Goal: Task Accomplishment & Management: Use online tool/utility

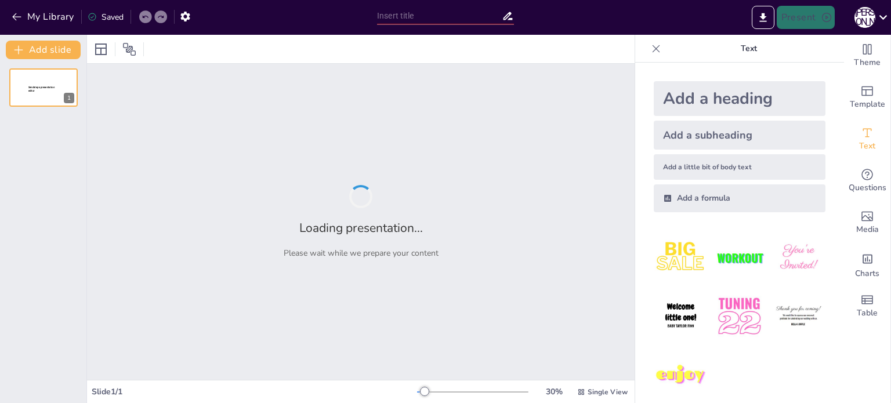
type input "Основи футболу: Історія та розвиток"
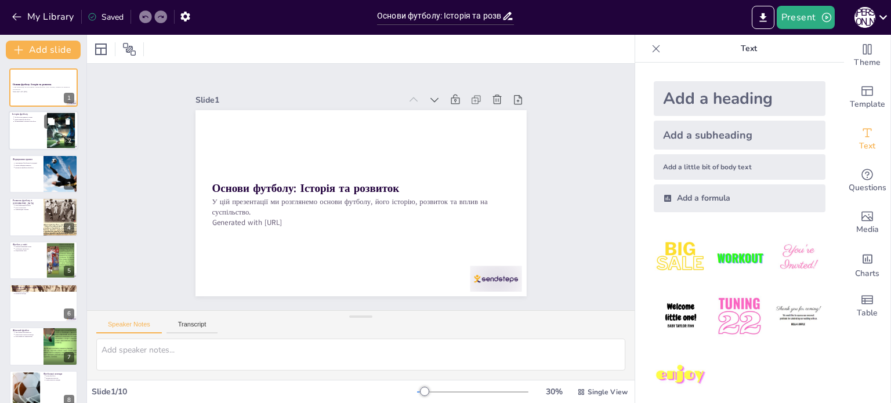
click at [35, 139] on div at bounding box center [44, 130] width 70 height 39
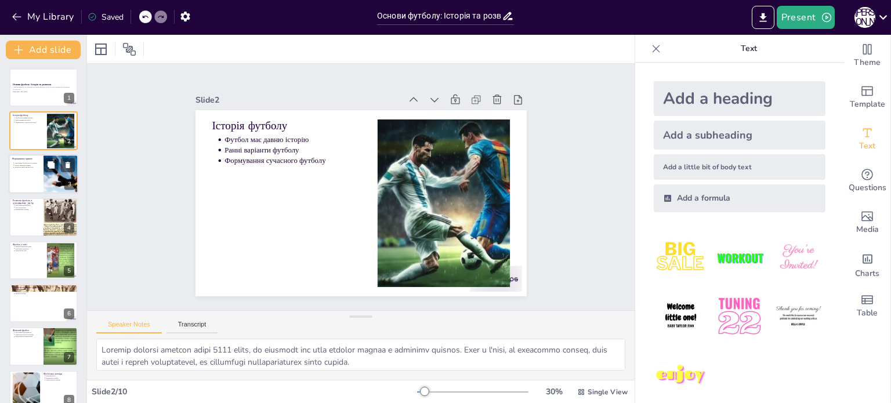
click at [42, 171] on div at bounding box center [44, 173] width 70 height 39
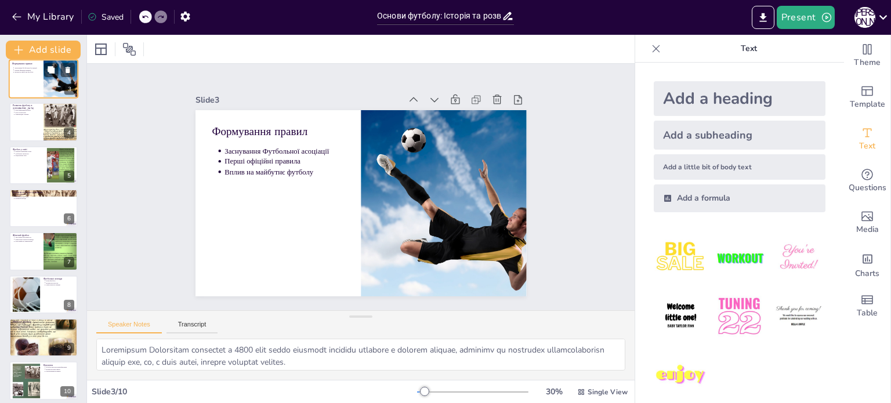
scroll to position [101, 0]
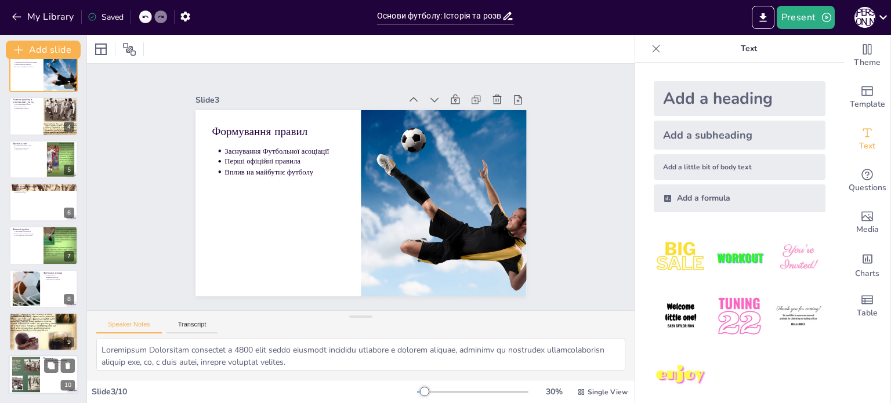
click at [37, 371] on div at bounding box center [26, 375] width 63 height 35
type textarea "Футбол є не лише спортом, а й культурним феноменом, який об'єднує людей і форму…"
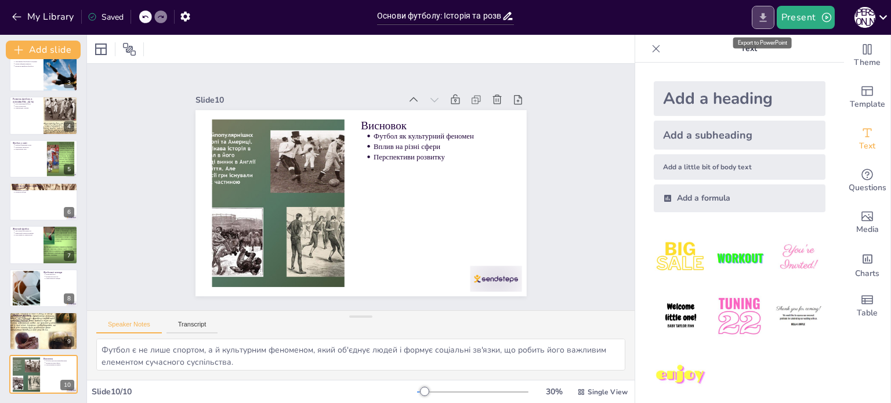
click at [764, 17] on icon "Export to PowerPoint" at bounding box center [763, 17] width 7 height 9
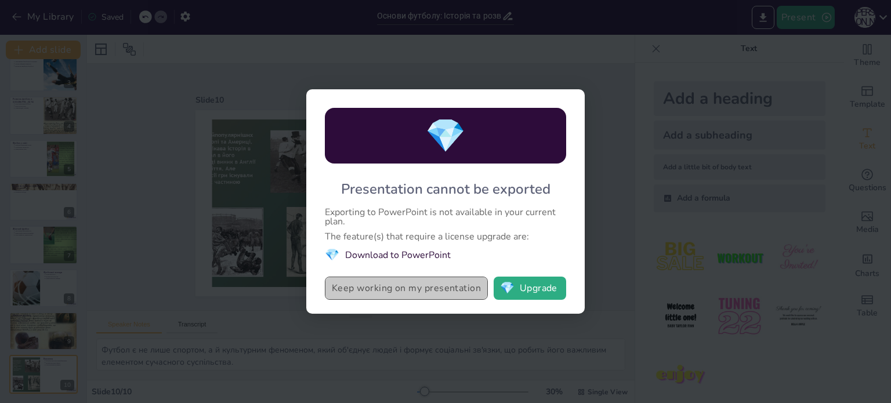
click at [390, 292] on button "Keep working on my presentation" at bounding box center [406, 288] width 163 height 23
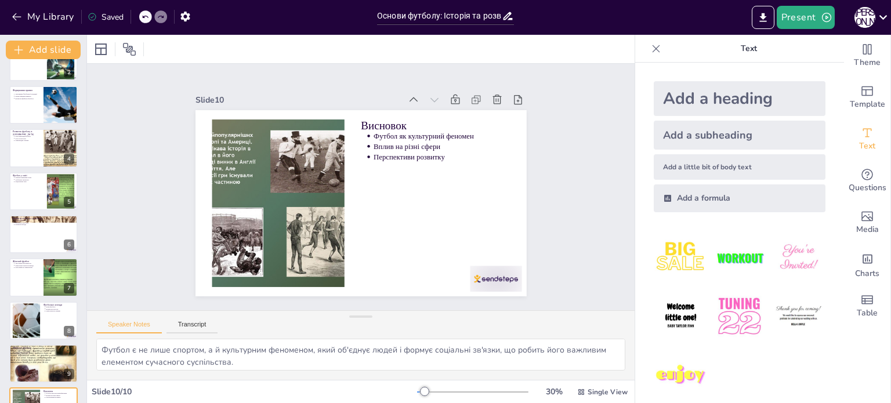
scroll to position [0, 0]
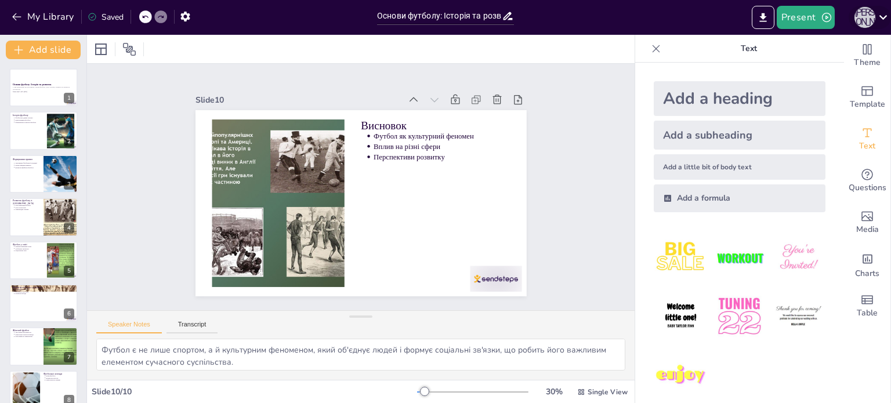
click at [867, 21] on div "І [PERSON_NAME]" at bounding box center [865, 17] width 21 height 21
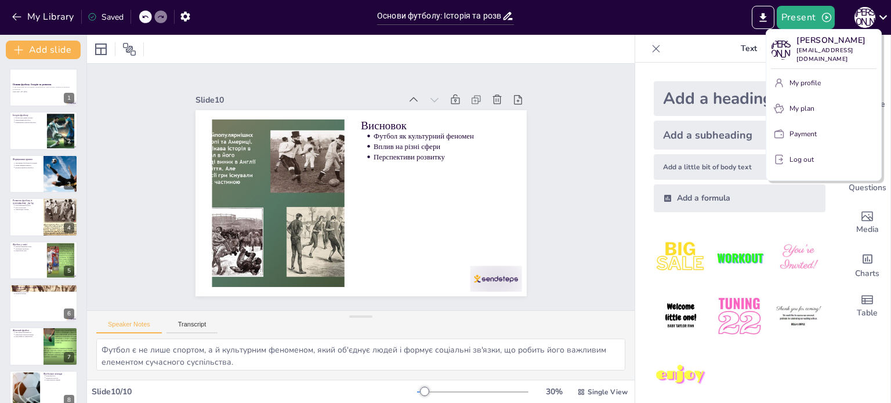
click at [629, 153] on div at bounding box center [445, 201] width 891 height 403
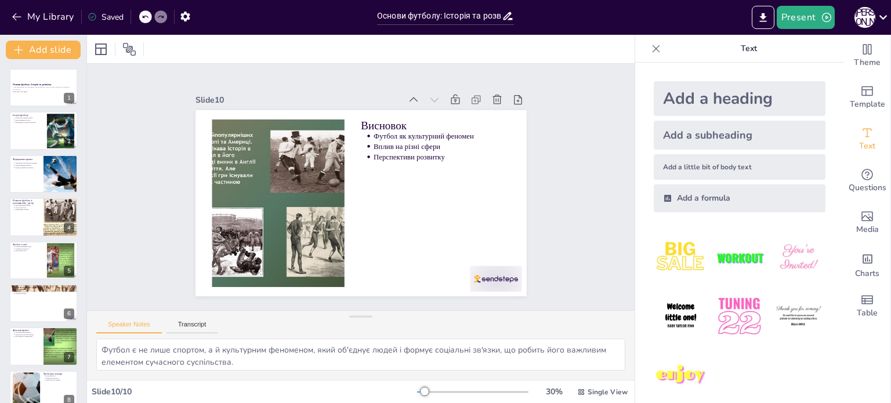
scroll to position [12, 0]
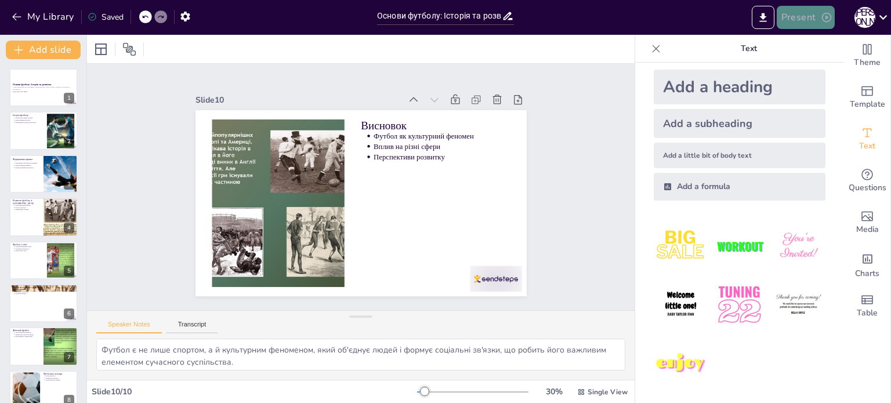
click at [806, 13] on button "Present" at bounding box center [806, 17] width 58 height 23
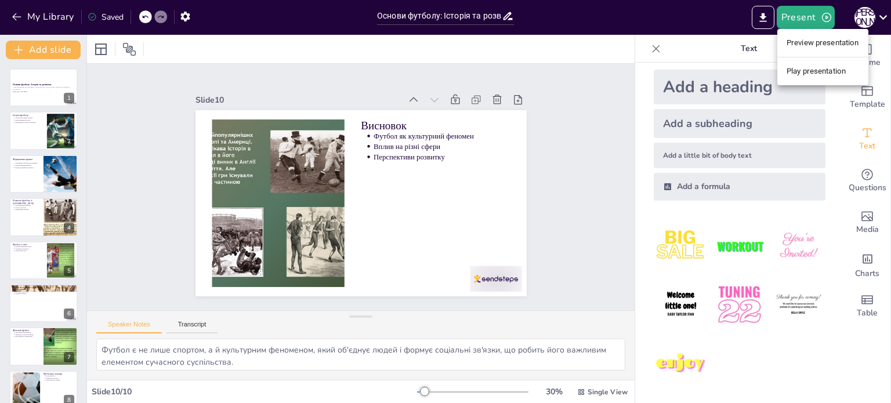
click at [821, 34] on li "Preview presentation" at bounding box center [823, 43] width 91 height 19
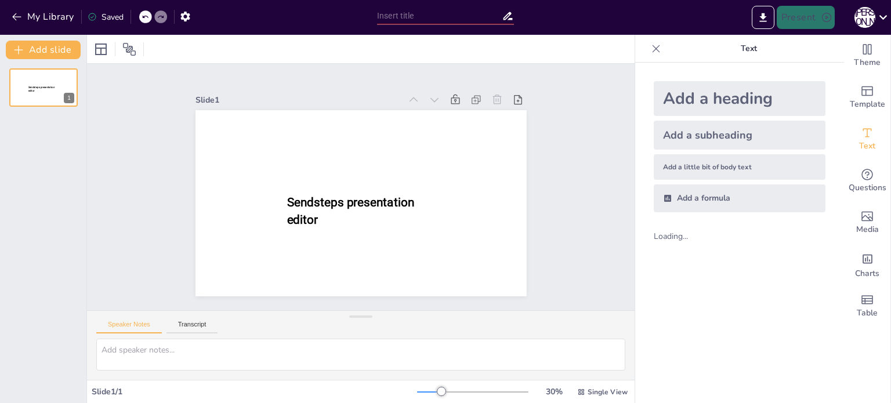
type input "Основи футболу: Історія та розвиток"
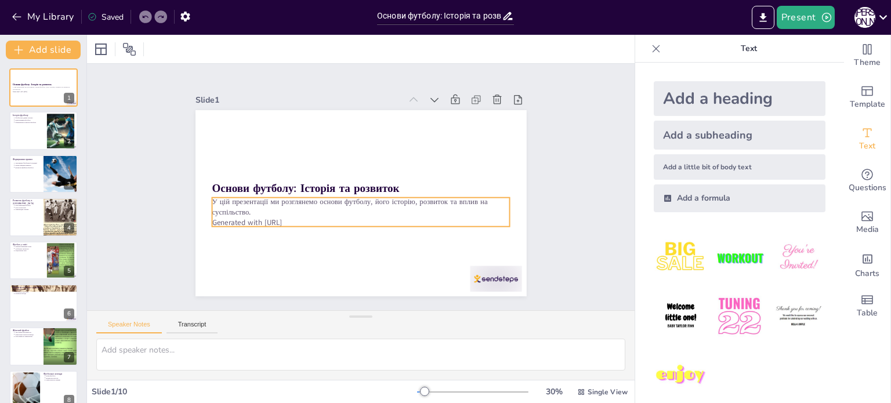
click at [221, 110] on div "Основи футболу: Історія та розвиток У цій презентації ми розглянемо основи футб…" at bounding box center [361, 110] width 331 height 0
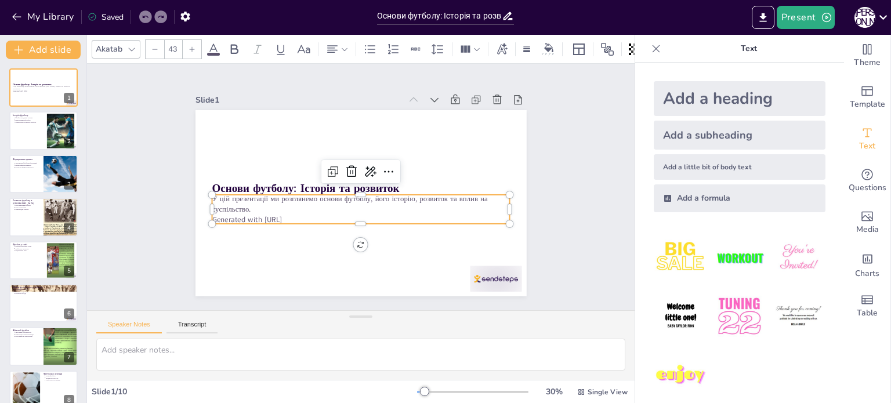
click at [240, 215] on p "Generated with [URL]" at bounding box center [361, 220] width 298 height 10
click at [483, 276] on div at bounding box center [496, 279] width 52 height 26
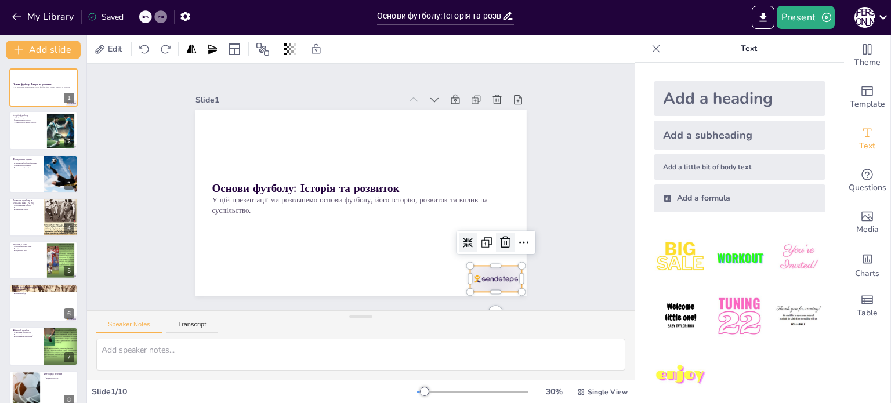
click at [499, 241] on icon at bounding box center [506, 243] width 14 height 14
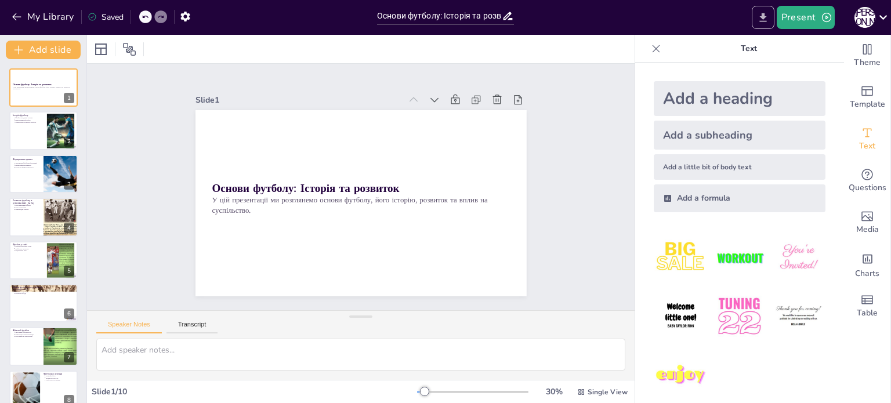
click at [761, 17] on icon "Export to PowerPoint" at bounding box center [763, 18] width 12 height 12
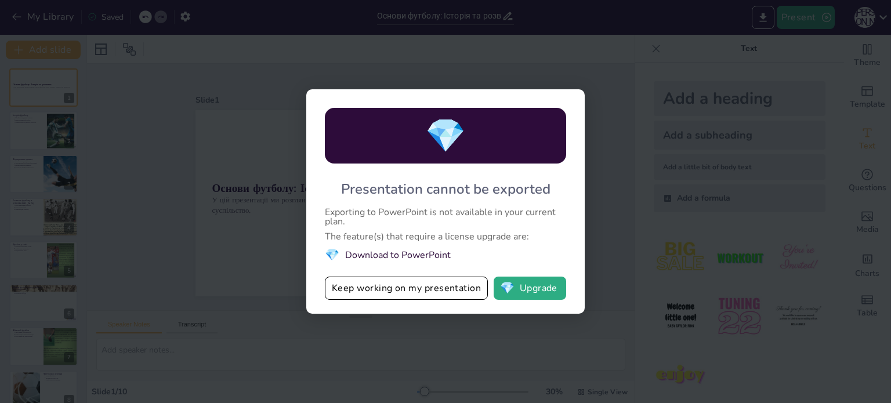
click at [401, 257] on li "💎 Download to PowerPoint" at bounding box center [445, 255] width 241 height 16
click at [526, 297] on button "💎 Upgrade" at bounding box center [530, 288] width 73 height 23
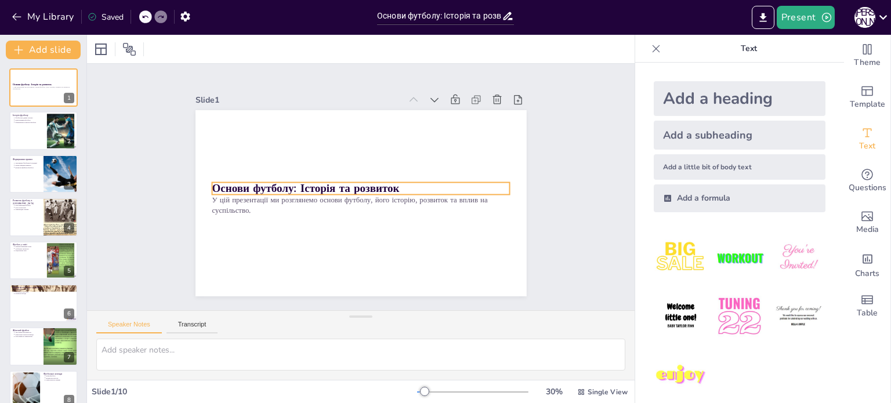
click at [205, 181] on div "Основи футболу: Історія та розвиток У цій презентації ми розглянемо основи футб…" at bounding box center [361, 203] width 331 height 186
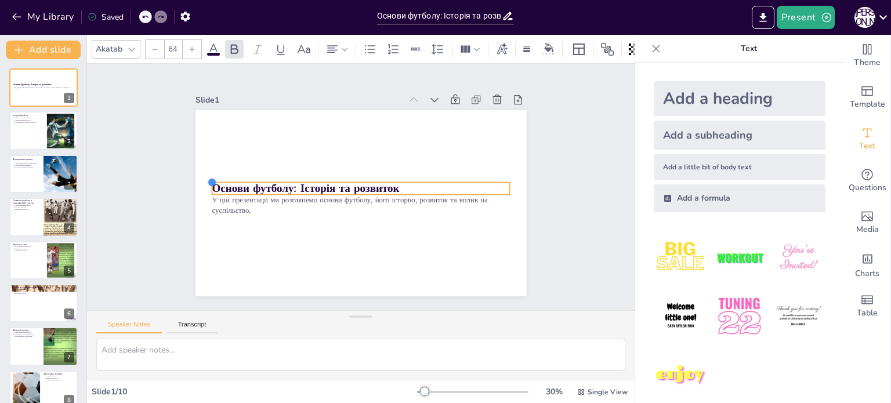
click at [207, 181] on div at bounding box center [211, 182] width 9 height 9
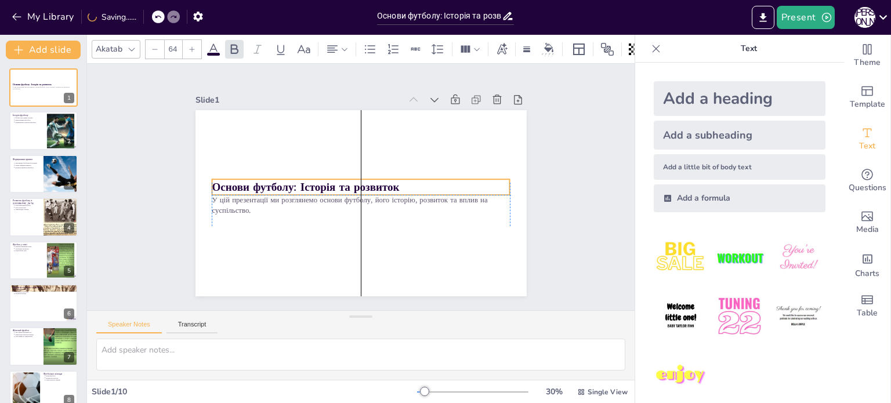
click at [212, 188] on strong "Основи футболу: Історія та розвиток" at bounding box center [305, 187] width 187 height 15
click at [212, 187] on strong "Основи футболу: Історія та розвиток" at bounding box center [305, 187] width 187 height 15
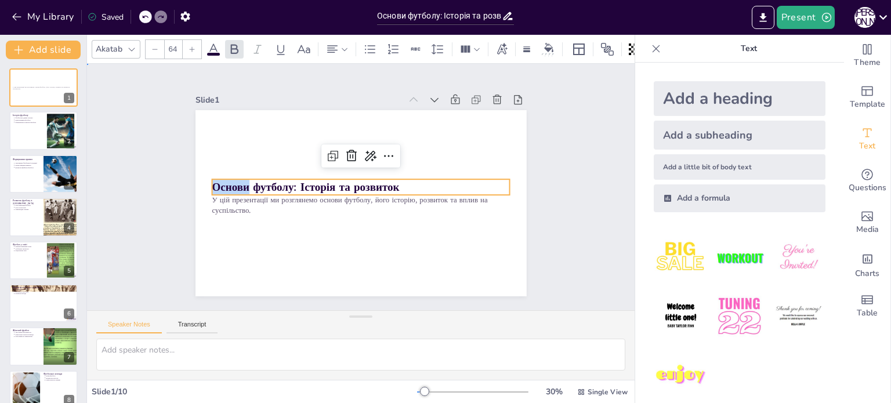
click at [583, 163] on div "Slide 1 У цій презентації ми розглянемо основи футболу, його історію, розвиток …" at bounding box center [361, 187] width 548 height 247
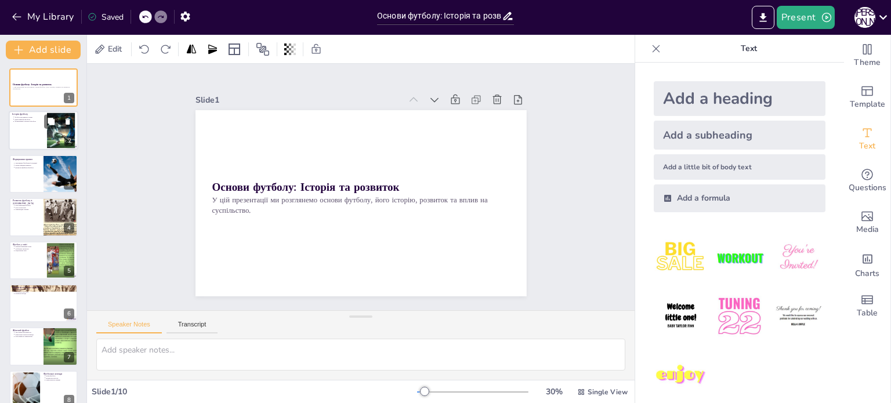
click at [65, 143] on div "2" at bounding box center [69, 141] width 10 height 10
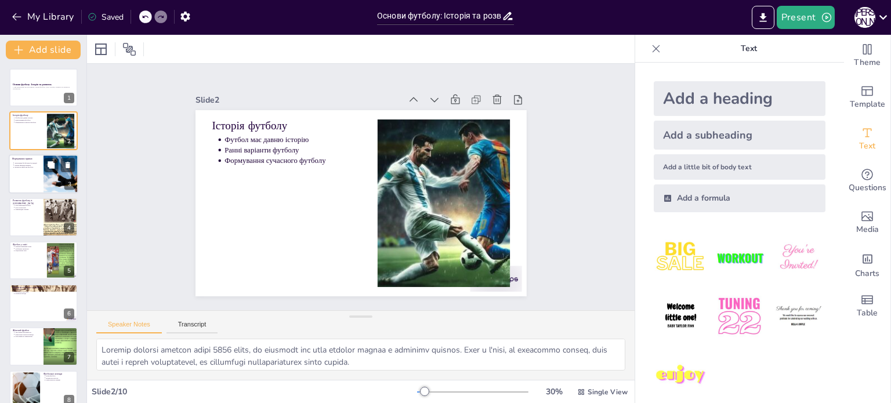
click at [62, 178] on div at bounding box center [61, 173] width 63 height 39
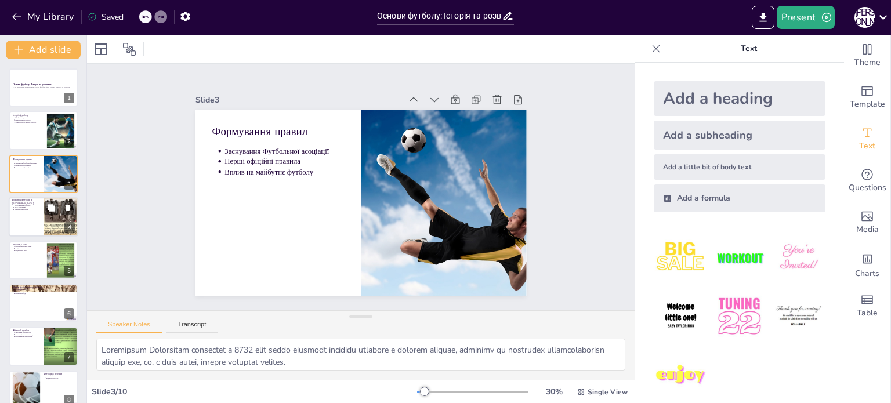
click at [30, 217] on div at bounding box center [44, 216] width 70 height 39
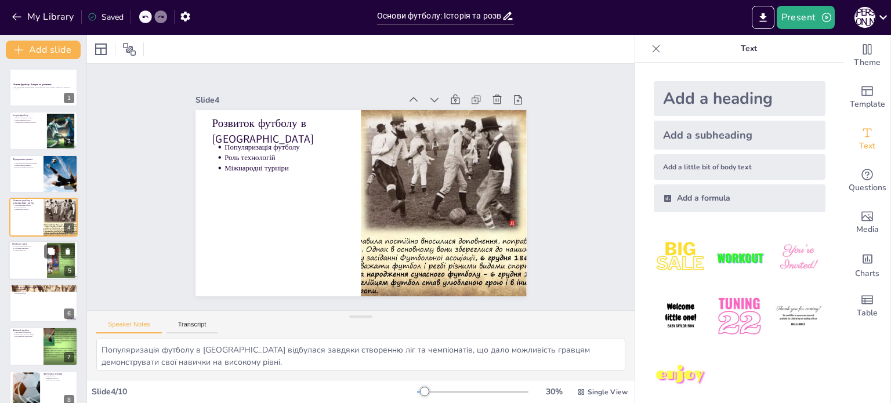
click at [38, 271] on div at bounding box center [44, 260] width 70 height 39
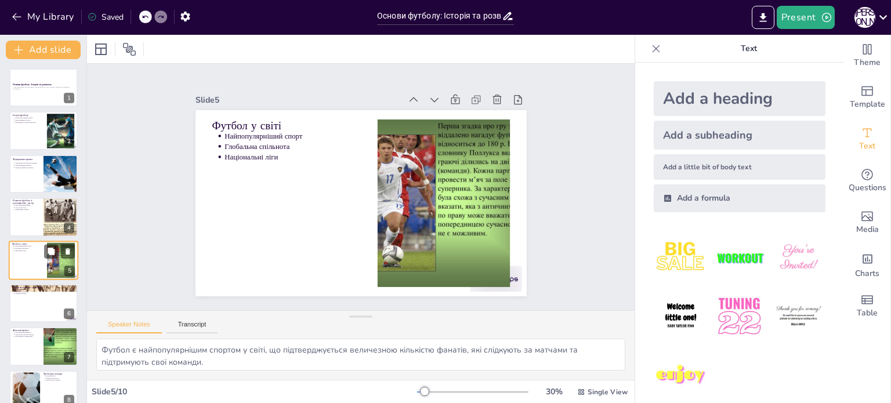
scroll to position [29, 0]
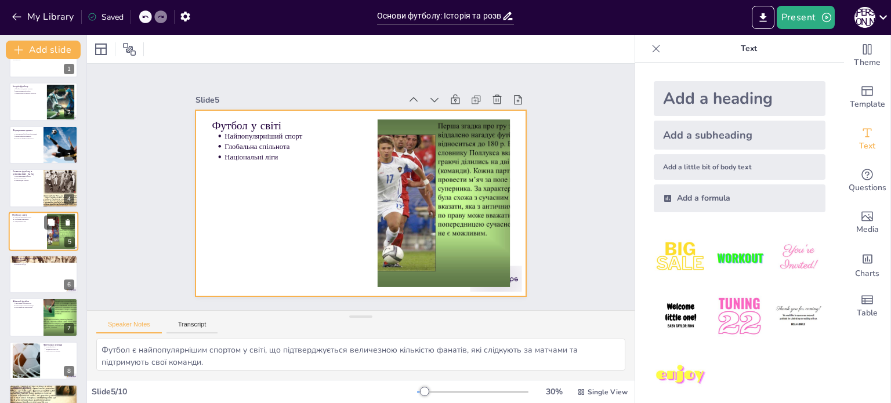
click at [37, 249] on div at bounding box center [44, 231] width 70 height 39
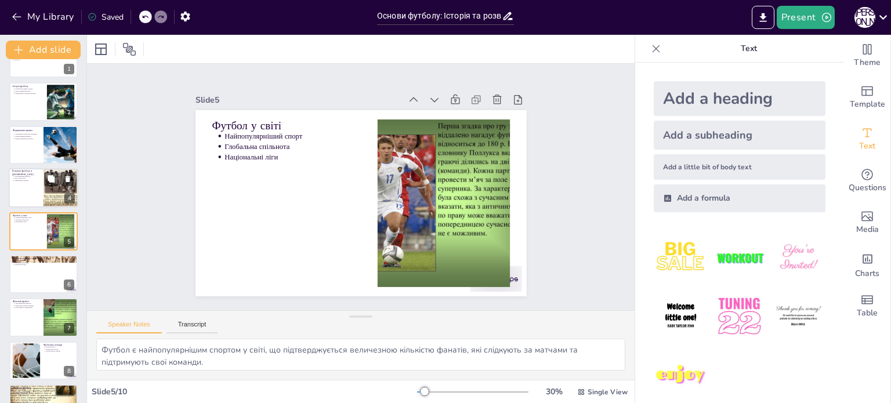
click at [36, 193] on div at bounding box center [44, 187] width 70 height 39
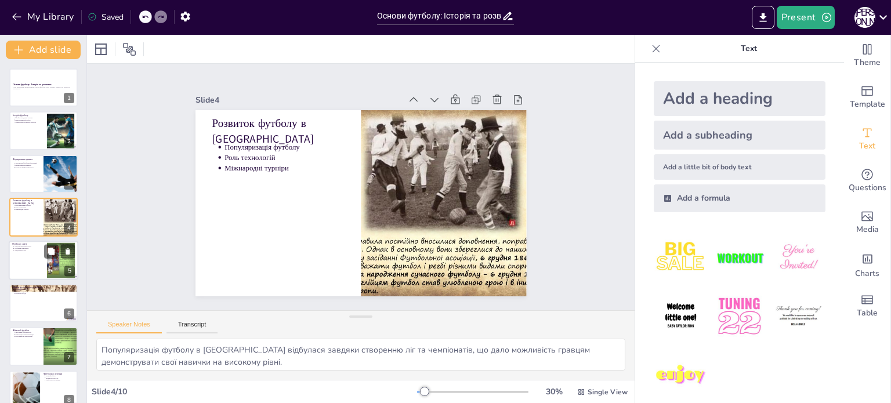
click at [69, 261] on div at bounding box center [60, 260] width 47 height 35
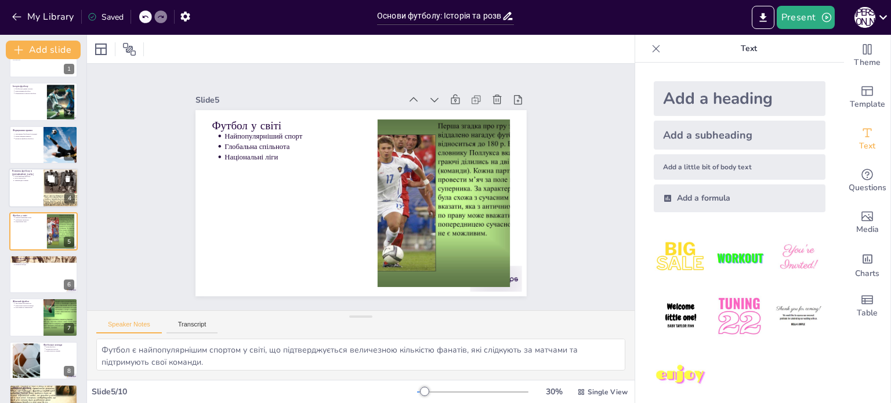
click at [45, 193] on div at bounding box center [61, 187] width 52 height 39
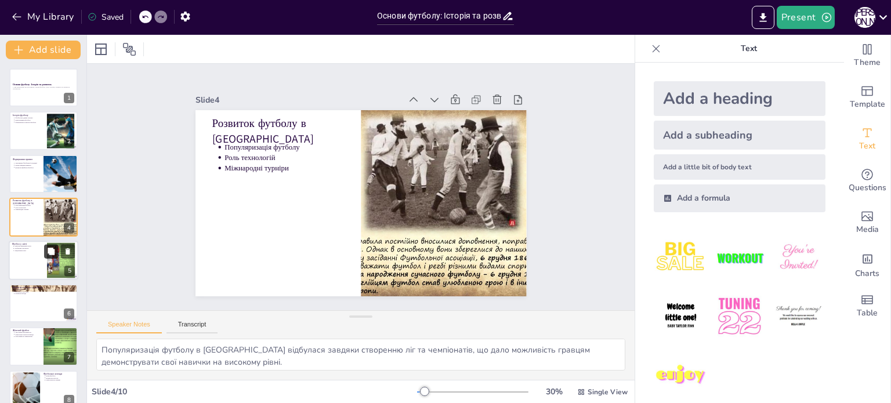
click at [49, 248] on icon at bounding box center [51, 251] width 7 height 7
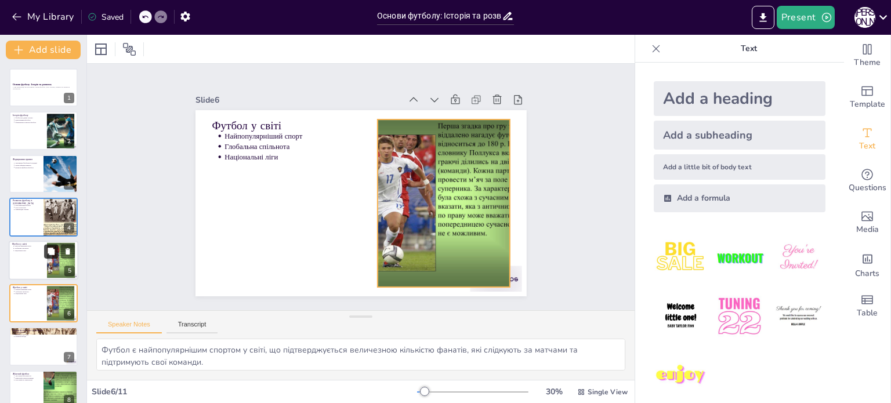
scroll to position [72, 0]
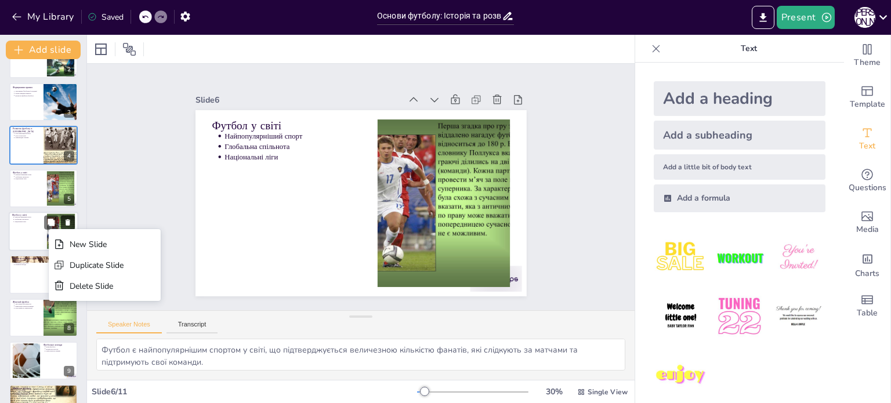
click at [66, 217] on button at bounding box center [68, 222] width 14 height 14
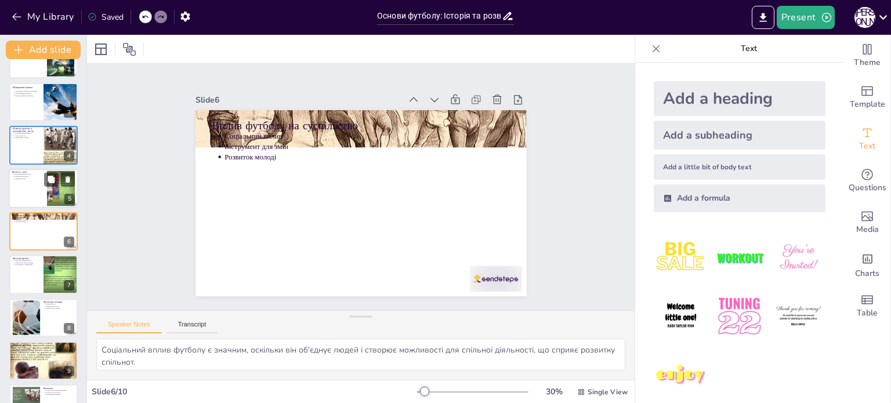
click at [37, 183] on div at bounding box center [44, 188] width 70 height 39
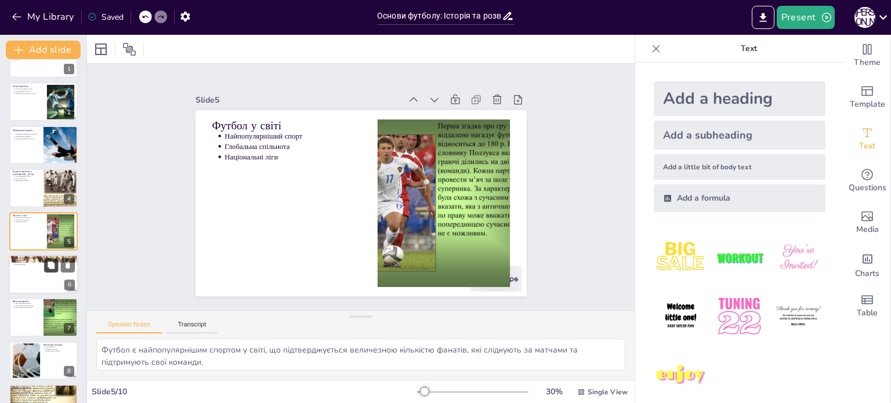
click at [46, 268] on button at bounding box center [51, 265] width 14 height 14
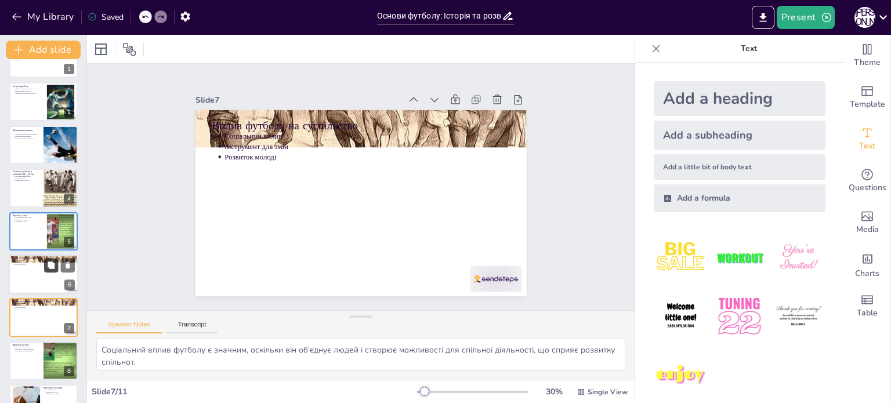
scroll to position [115, 0]
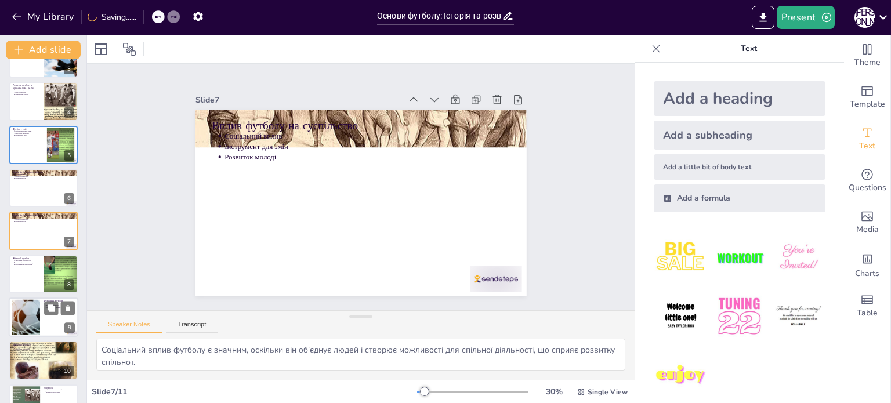
click at [42, 313] on div at bounding box center [44, 317] width 70 height 39
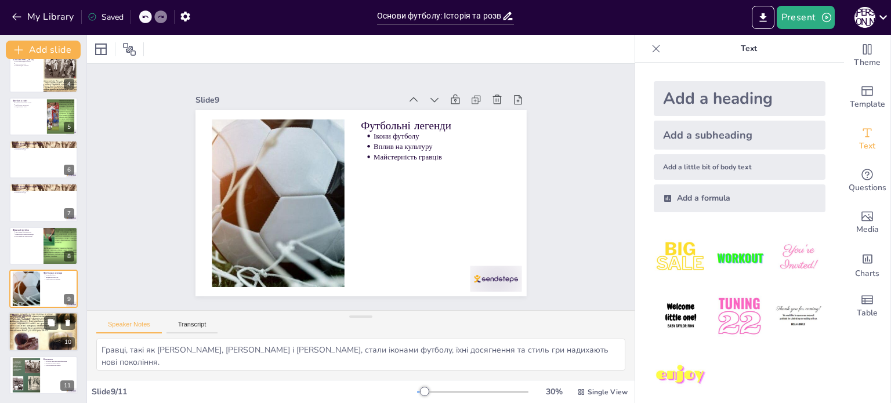
click at [40, 333] on div at bounding box center [44, 332] width 70 height 52
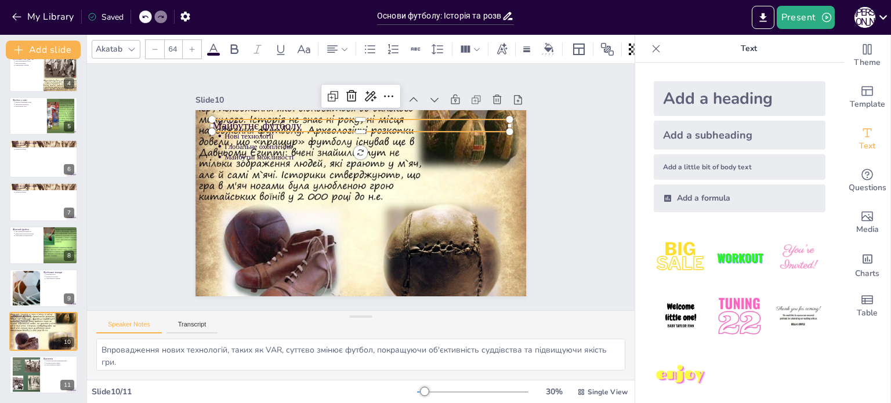
click at [239, 118] on p "Майбутнє футболу" at bounding box center [361, 126] width 298 height 16
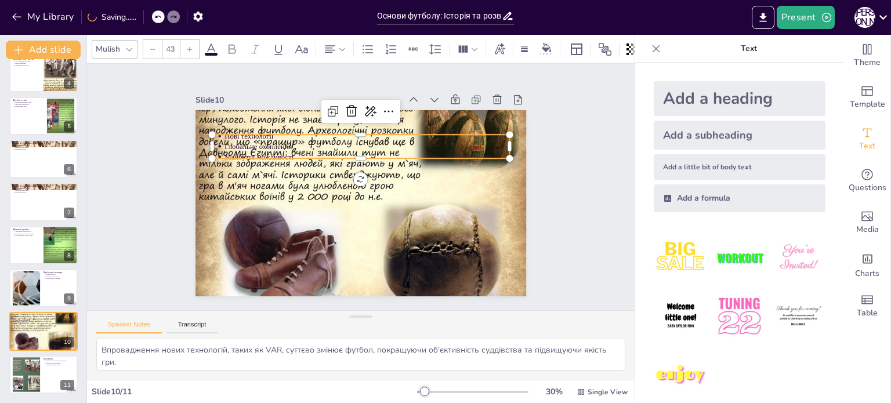
click at [250, 142] on p "Глобальне охоплення" at bounding box center [368, 147] width 286 height 10
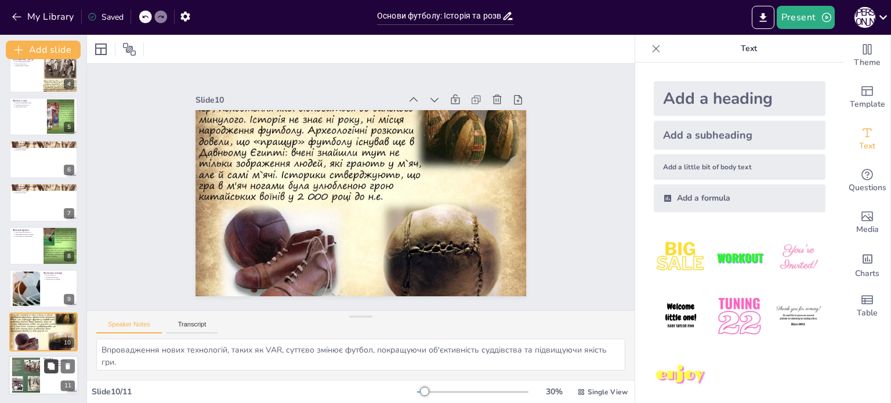
click at [51, 369] on icon at bounding box center [51, 366] width 8 height 8
type textarea "Футбол є не лише спортом, а й культурним феноменом, який об'єднує людей і форму…"
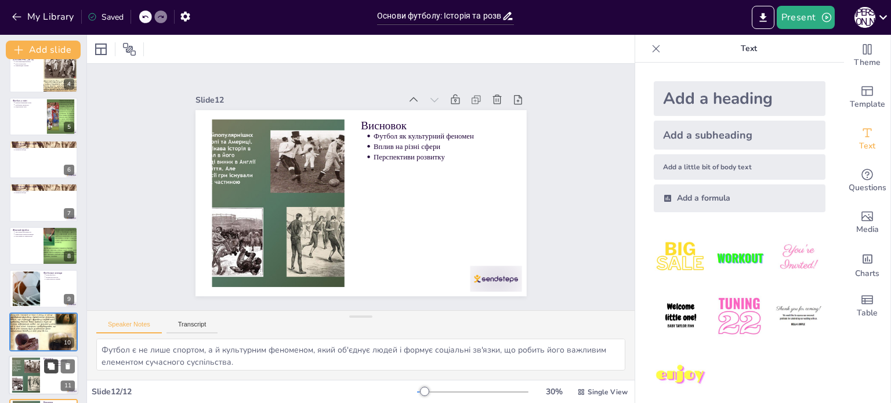
scroll to position [188, 0]
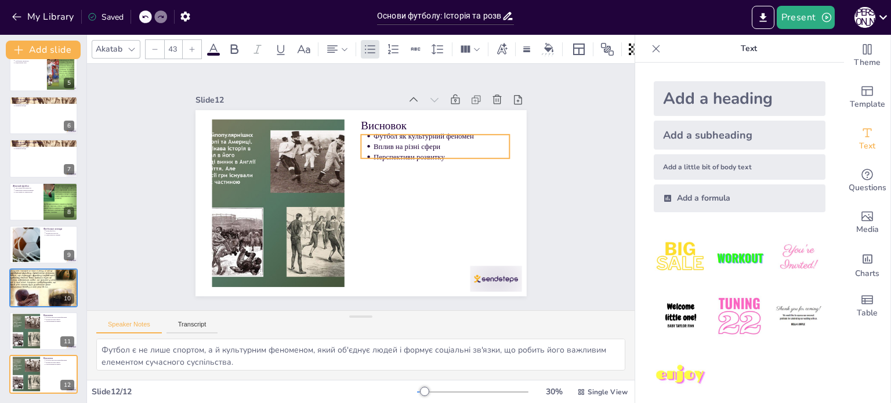
click at [413, 152] on p "Перспективи розвитку" at bounding box center [442, 157] width 136 height 10
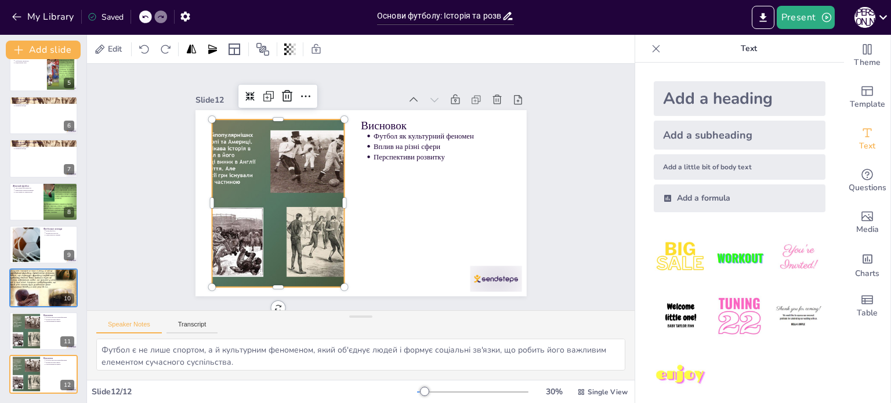
click at [267, 153] on div at bounding box center [278, 204] width 298 height 168
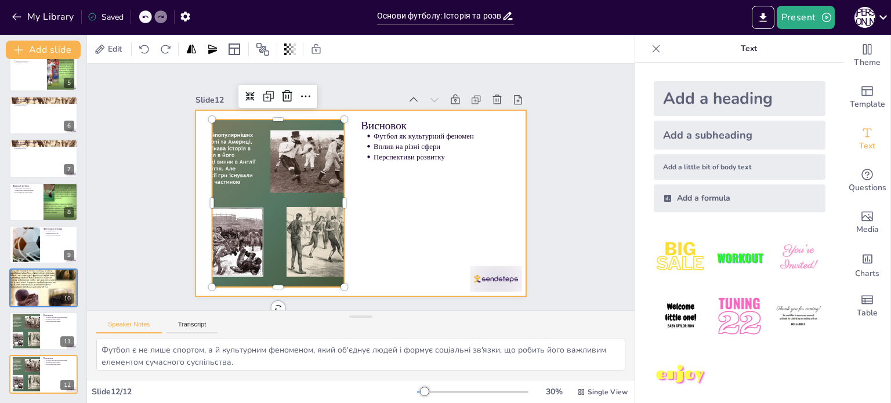
click at [419, 205] on div at bounding box center [361, 203] width 331 height 186
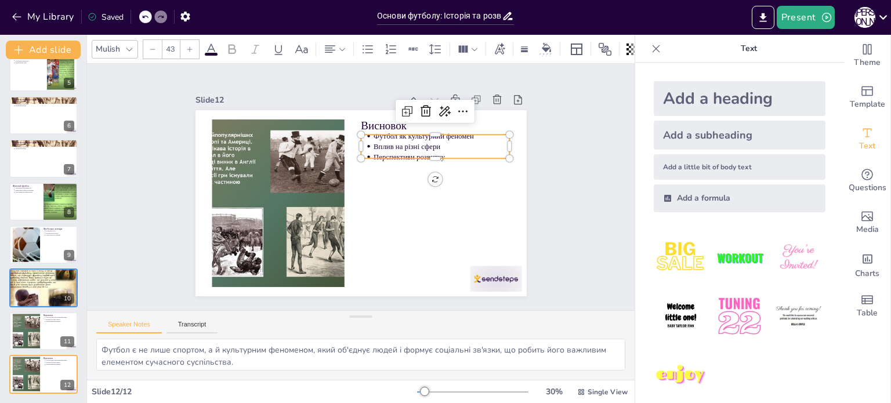
click at [414, 155] on div "Висновок Футбол як культурний феномен Вплив на різні сфери Перспективи розвитку" at bounding box center [361, 203] width 331 height 186
click at [414, 158] on div at bounding box center [435, 162] width 149 height 9
click at [410, 156] on p "Перспективи розвитку" at bounding box center [442, 161] width 136 height 10
click at [382, 138] on p "Ф" at bounding box center [442, 140] width 136 height 10
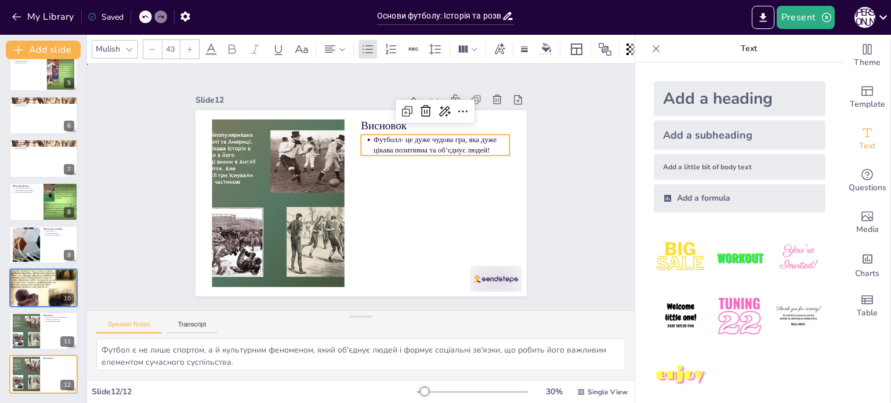
click at [550, 151] on div "Slide 1 Основи футболу: Історія та розвиток У цій презентації ми розглянемо осн…" at bounding box center [361, 187] width 396 height 219
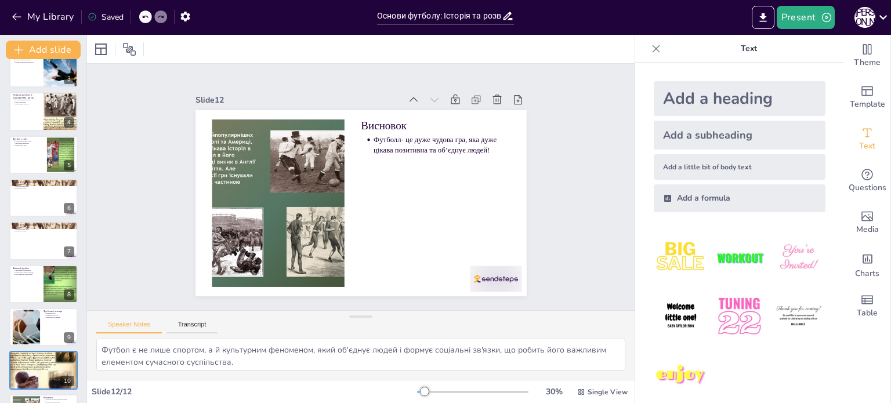
scroll to position [0, 0]
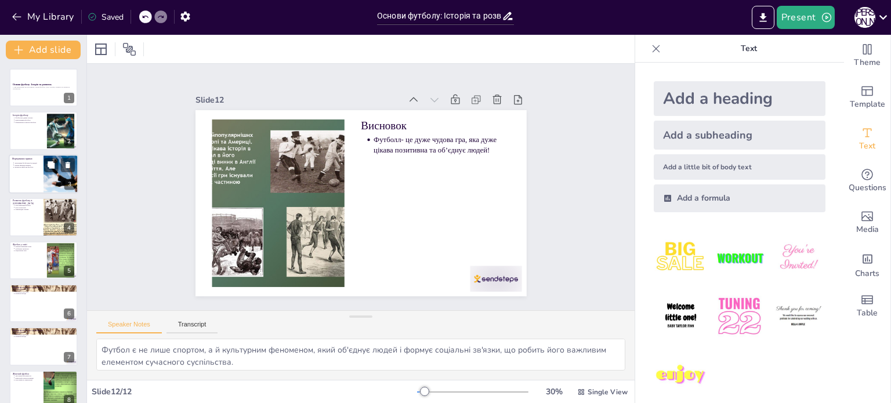
click at [49, 190] on div at bounding box center [61, 173] width 63 height 39
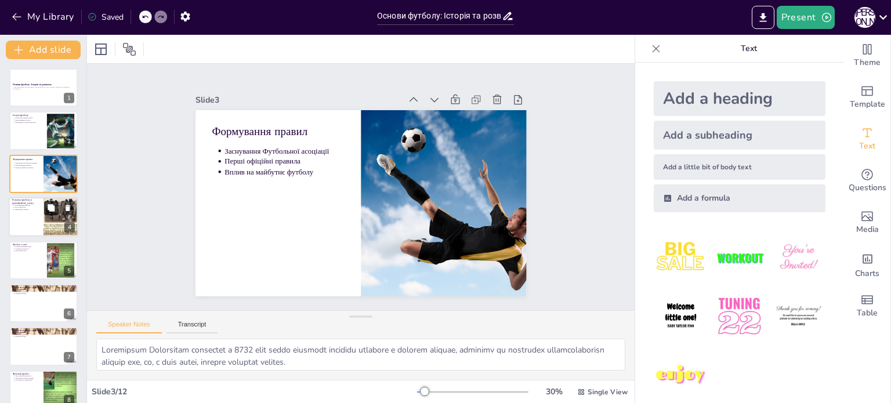
click at [52, 213] on button at bounding box center [51, 208] width 14 height 14
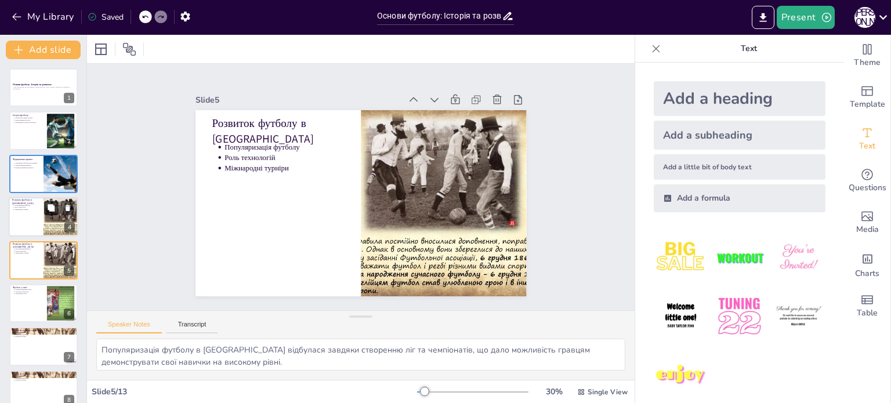
scroll to position [29, 0]
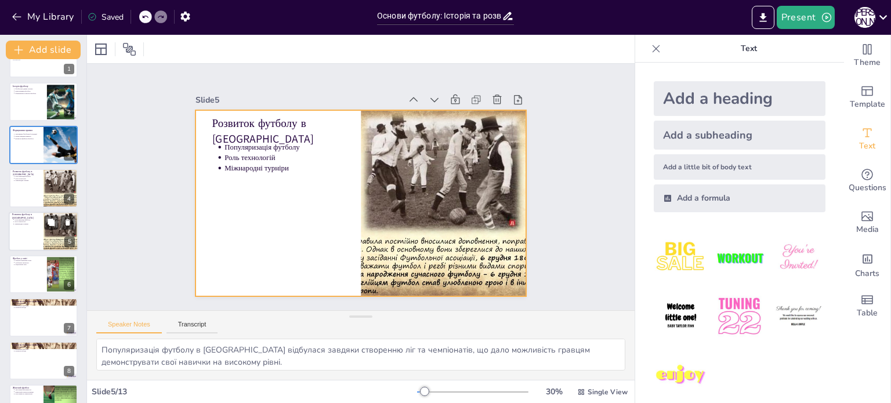
click at [38, 246] on div at bounding box center [44, 231] width 70 height 39
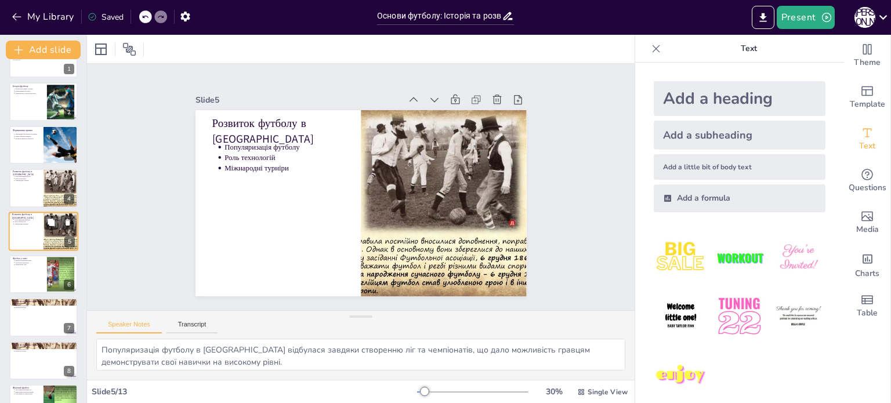
click at [37, 238] on div at bounding box center [44, 231] width 70 height 39
click at [33, 262] on p "Глобальна спільнота" at bounding box center [29, 263] width 29 height 2
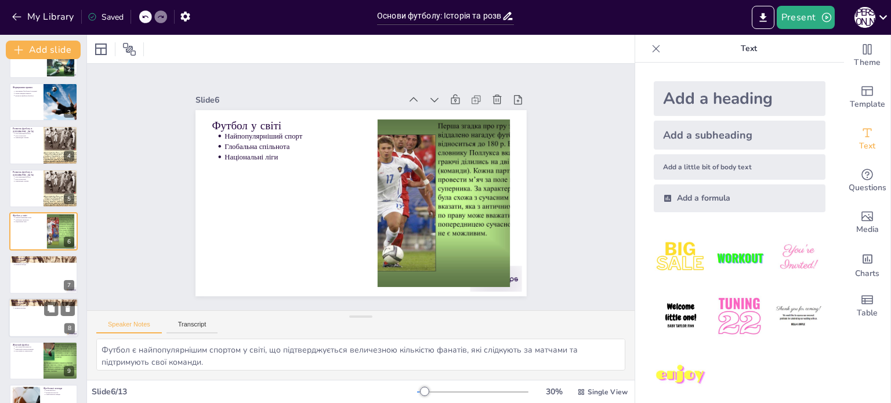
click at [28, 307] on p "Розвиток молоді" at bounding box center [45, 308] width 60 height 2
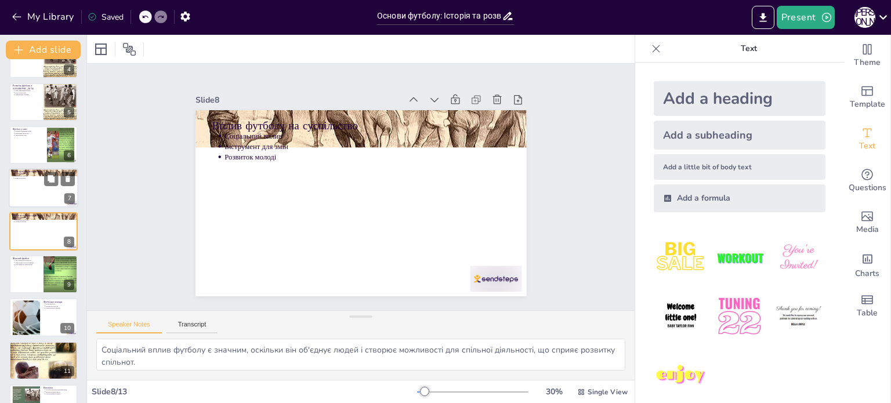
click at [36, 187] on div at bounding box center [44, 188] width 70 height 39
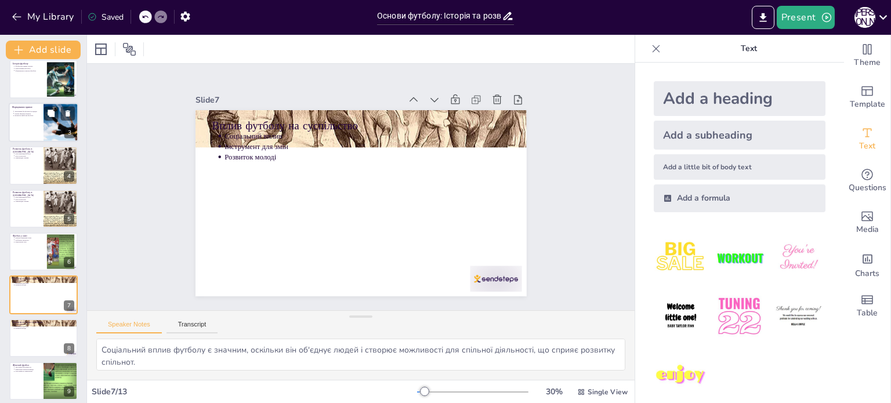
scroll to position [0, 0]
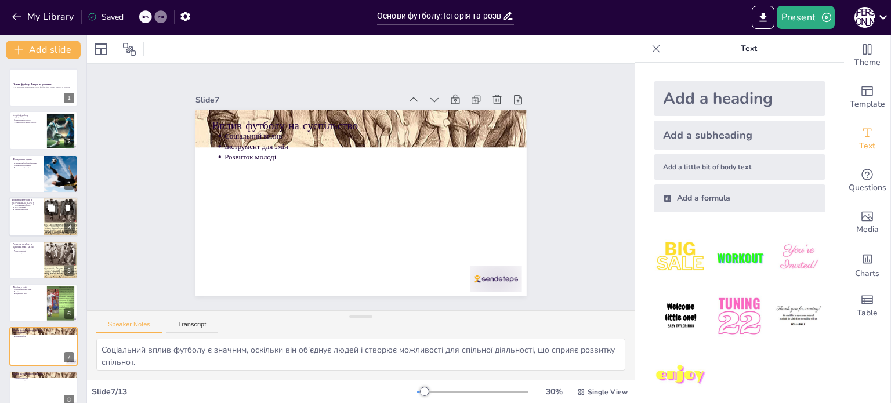
click at [30, 222] on div at bounding box center [44, 216] width 70 height 39
type textarea "Популяризація футболу в Європі відбулася завдяки створенню ліг та чемпіонатів, …"
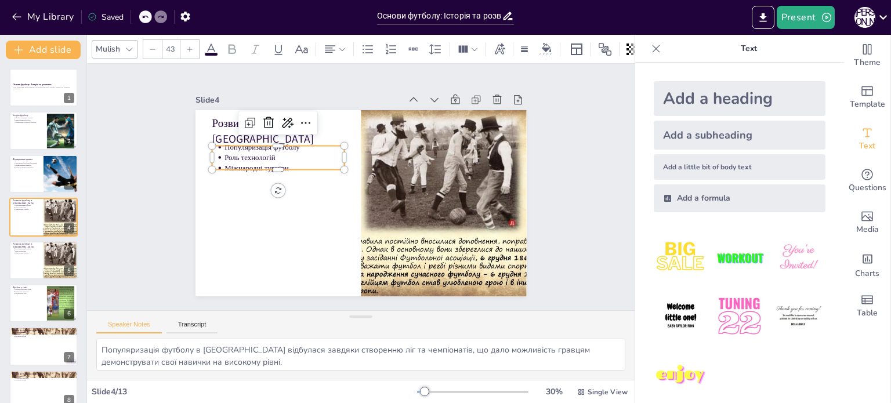
click at [265, 153] on p "Роль технологій" at bounding box center [285, 158] width 120 height 10
click at [266, 153] on p "Роль технологій" at bounding box center [285, 158] width 120 height 10
click at [277, 163] on p "Міжнародні турніри" at bounding box center [285, 168] width 120 height 10
drag, startPoint x: 239, startPoint y: 157, endPoint x: 210, endPoint y: 149, distance: 30.1
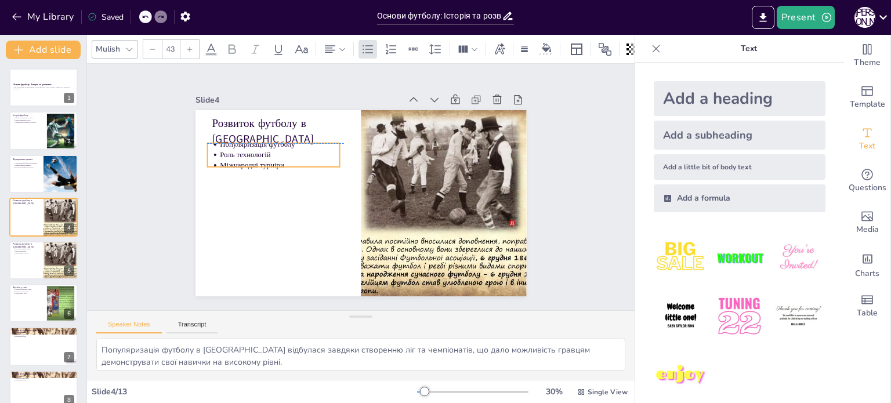
click at [210, 149] on ul "Популяризація футболу Роль технологій Міжнародні турніри" at bounding box center [273, 154] width 132 height 31
click at [212, 153] on ul "Популяризація футболу Роль технологій Міжнародні турніри" at bounding box center [278, 154] width 132 height 31
click at [248, 160] on p "Міжнародні турніри" at bounding box center [285, 165] width 120 height 10
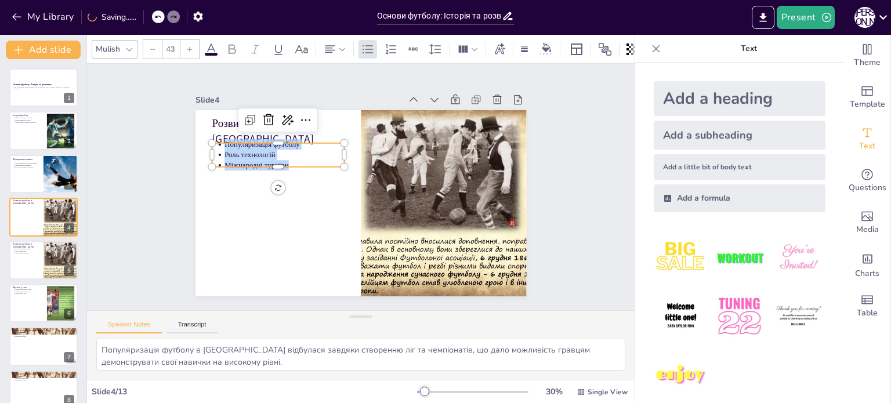
click at [248, 160] on p "Міжнародні турніри" at bounding box center [285, 165] width 120 height 10
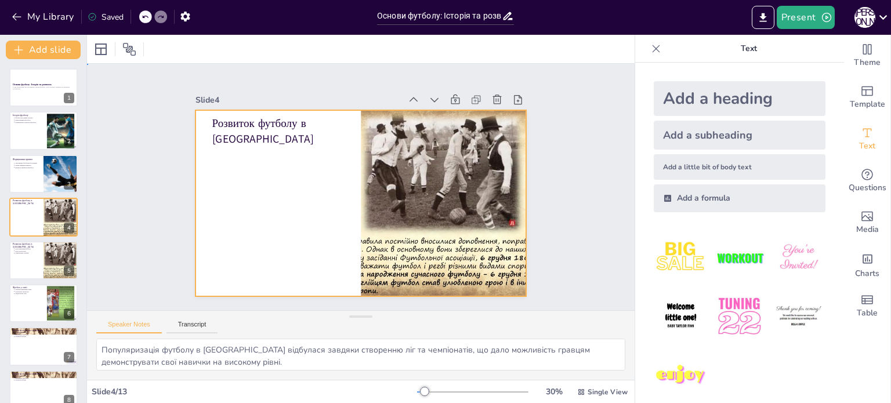
click at [248, 158] on div at bounding box center [361, 203] width 331 height 186
click at [861, 136] on icon "Add text boxes" at bounding box center [868, 133] width 14 height 14
click at [214, 157] on div at bounding box center [361, 203] width 331 height 186
click at [481, 65] on div "Slide 1 Основи футболу: Історія та розвиток У цій презентації ми розглянемо осн…" at bounding box center [361, 187] width 548 height 247
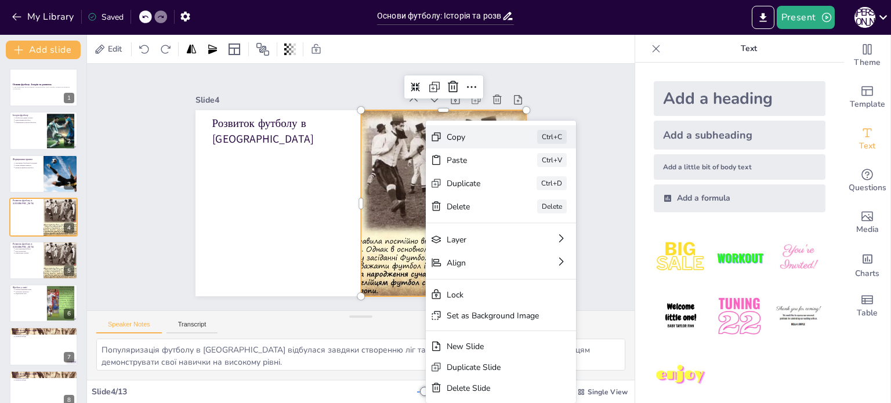
click at [458, 134] on div "Copy" at bounding box center [476, 137] width 58 height 11
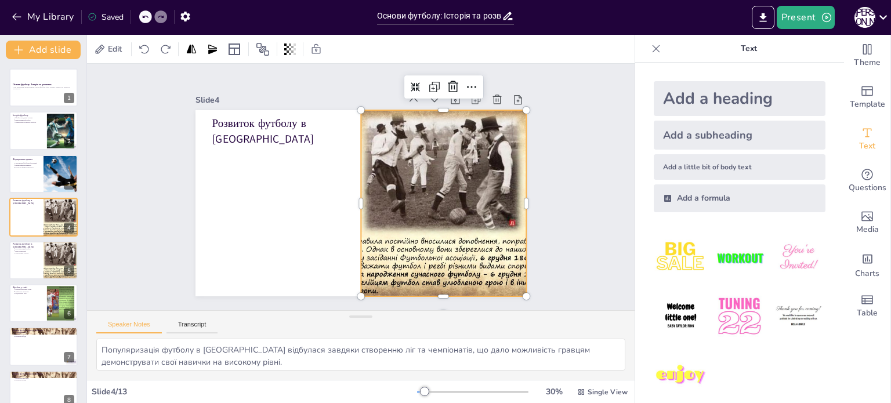
click at [405, 157] on div at bounding box center [444, 203] width 248 height 186
click at [236, 241] on div at bounding box center [361, 203] width 331 height 186
